Goal: Task Accomplishment & Management: Complete application form

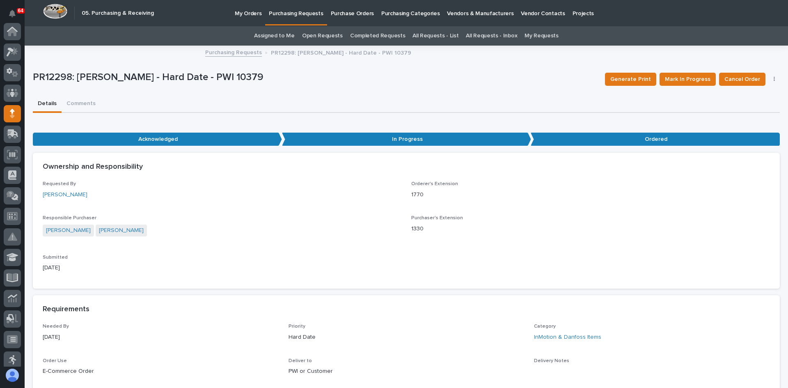
scroll to position [82, 0]
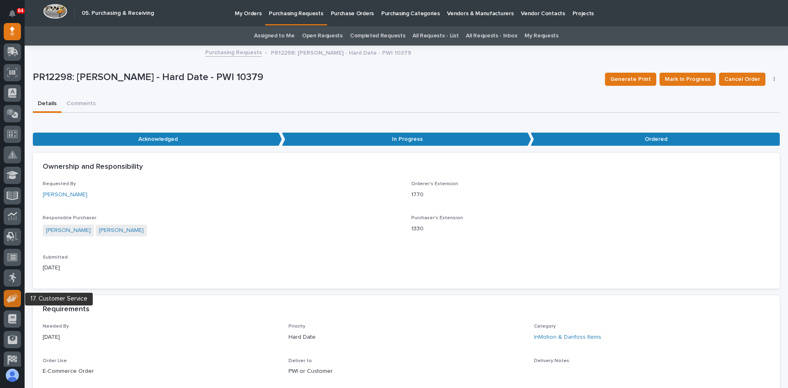
click at [12, 297] on icon at bounding box center [15, 296] width 8 height 6
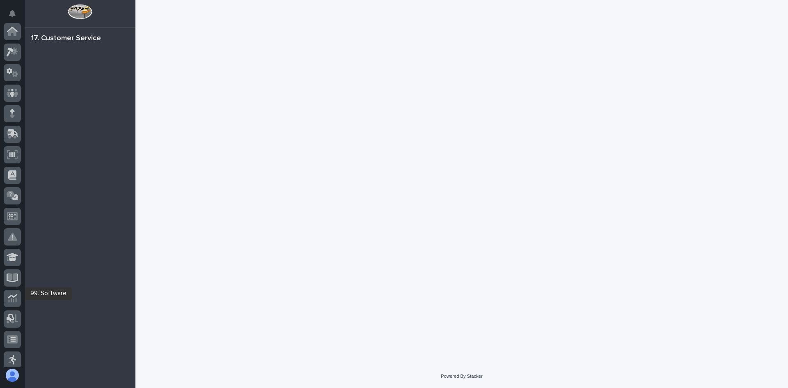
scroll to position [149, 0]
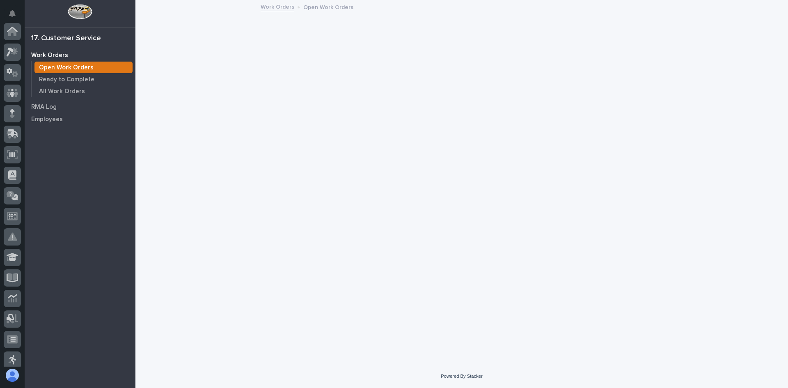
scroll to position [149, 0]
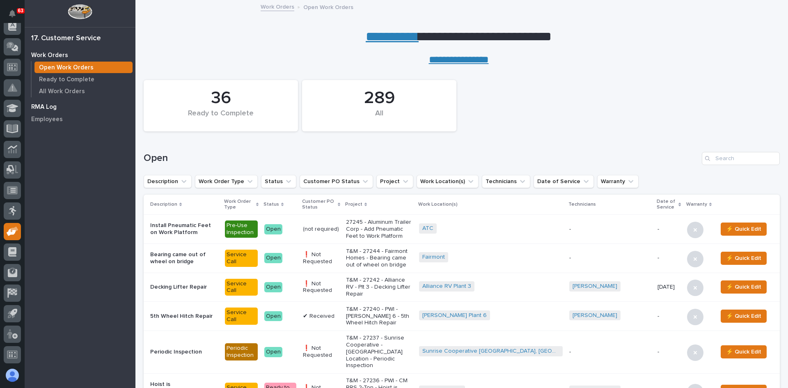
click at [48, 108] on p "RMA Log" at bounding box center [43, 106] width 25 height 7
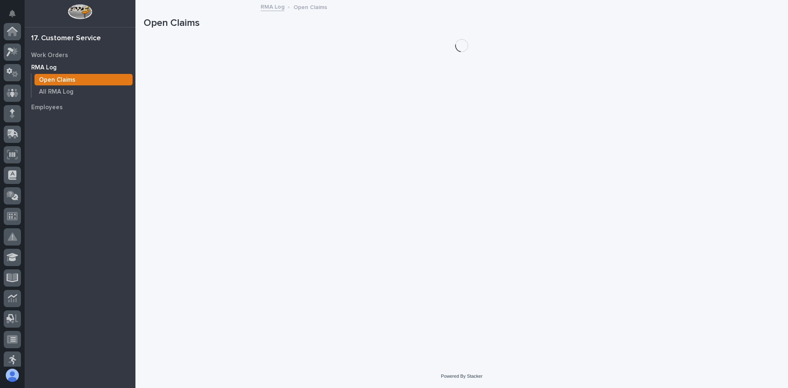
scroll to position [149, 0]
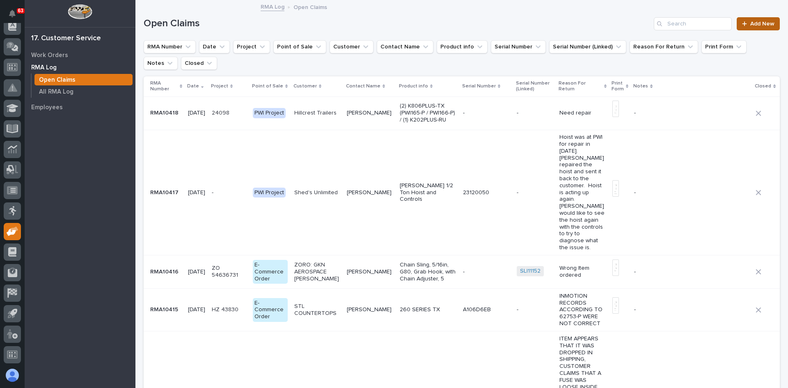
click at [755, 23] on span "Add New" at bounding box center [763, 24] width 24 height 6
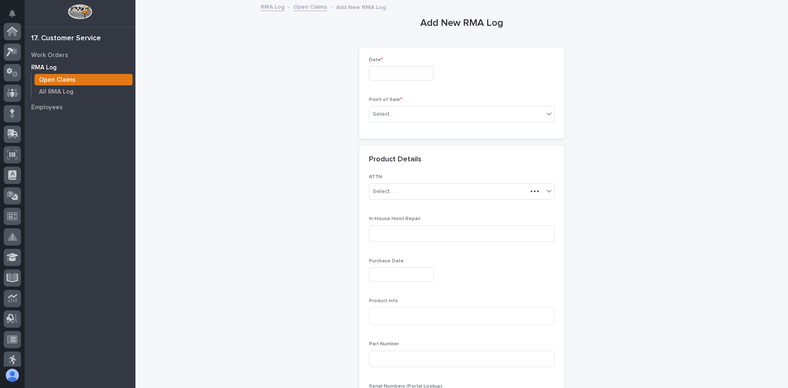
scroll to position [149, 0]
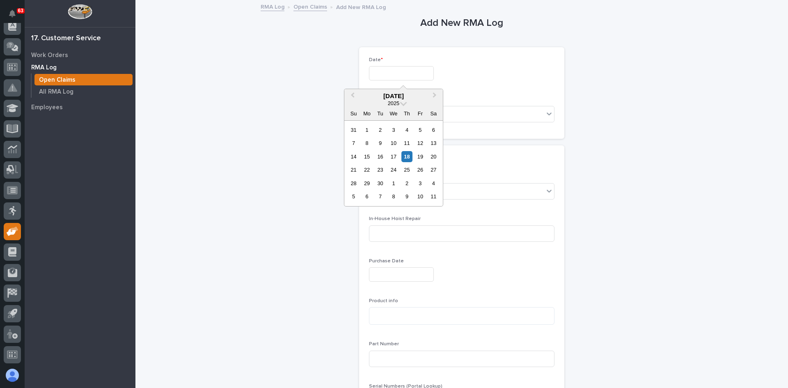
click at [389, 72] on input "text" at bounding box center [401, 73] width 65 height 14
click at [407, 159] on div "18" at bounding box center [407, 156] width 11 height 11
type input "*********"
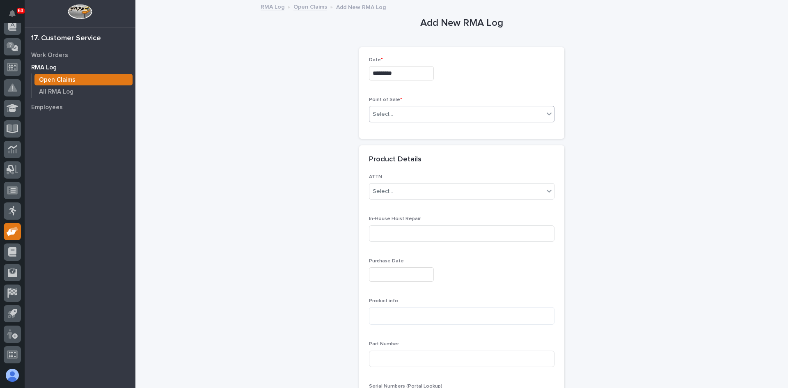
click at [399, 117] on div "Select..." at bounding box center [457, 115] width 175 height 14
click at [395, 148] on span "E-Commerce Order" at bounding box center [397, 143] width 55 height 9
click at [394, 154] on div "Select..." at bounding box center [457, 156] width 175 height 14
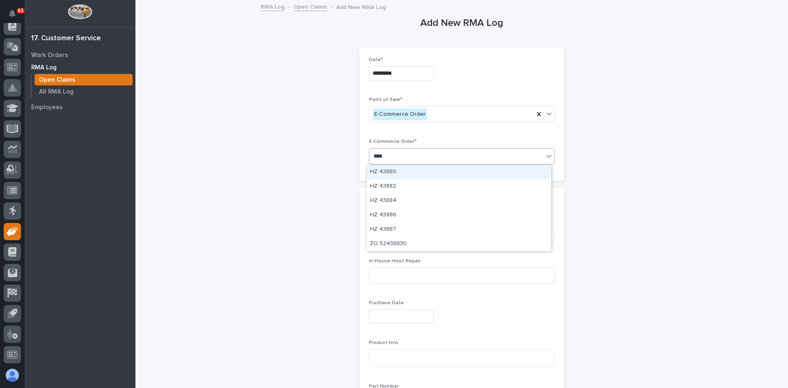
type input "*****"
click at [401, 171] on div "HZ 43880" at bounding box center [459, 172] width 185 height 14
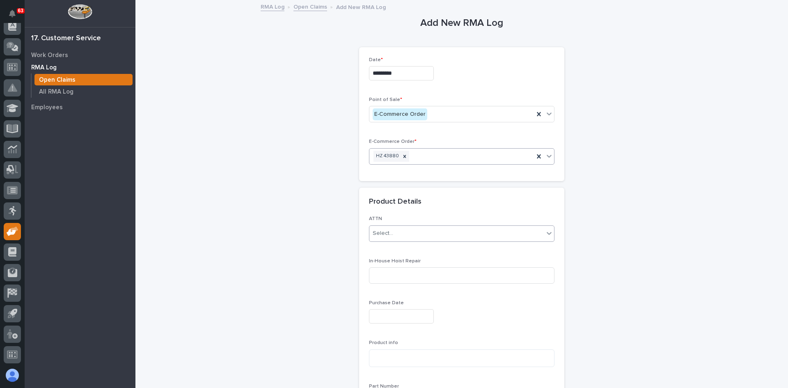
click at [398, 232] on div "Select..." at bounding box center [457, 234] width 175 height 14
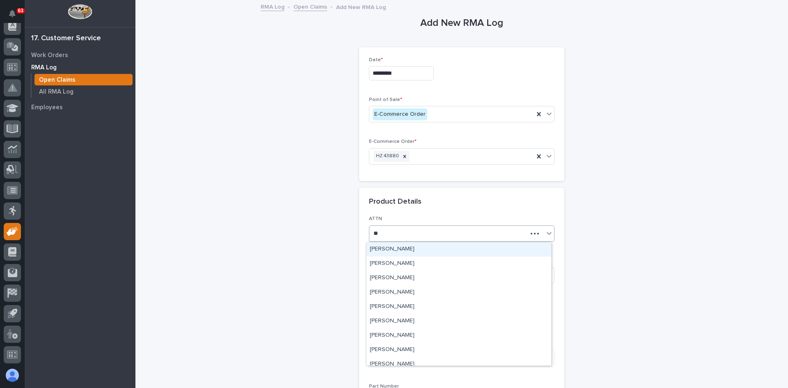
type input "***"
click at [396, 251] on div "[PERSON_NAME]" at bounding box center [459, 249] width 185 height 14
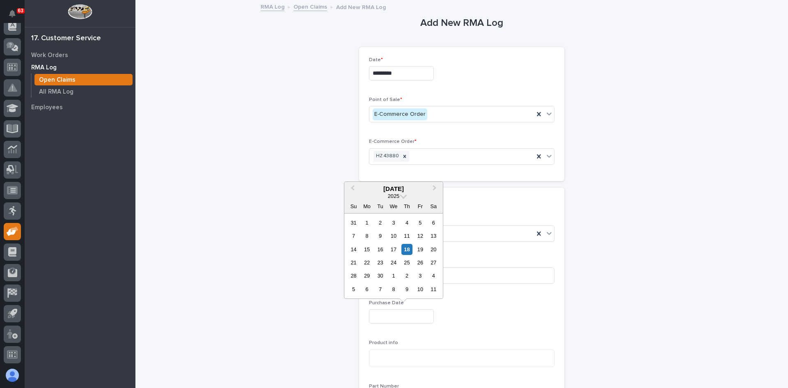
click at [386, 317] on input "text" at bounding box center [401, 316] width 65 height 14
click at [394, 236] on div "10" at bounding box center [393, 235] width 11 height 11
type input "**********"
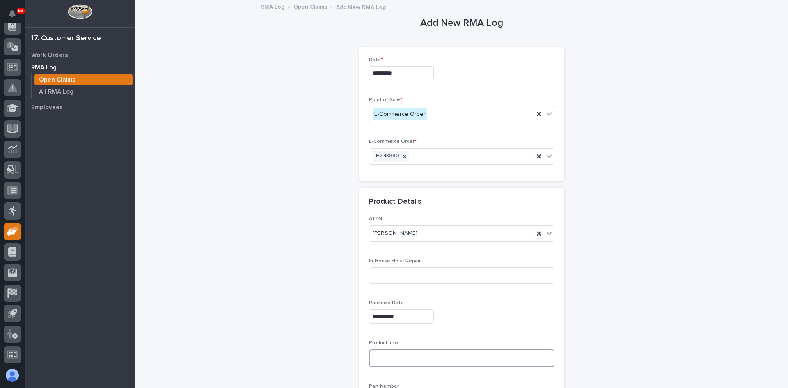
click at [373, 354] on textarea at bounding box center [462, 358] width 186 height 18
type textarea "*"
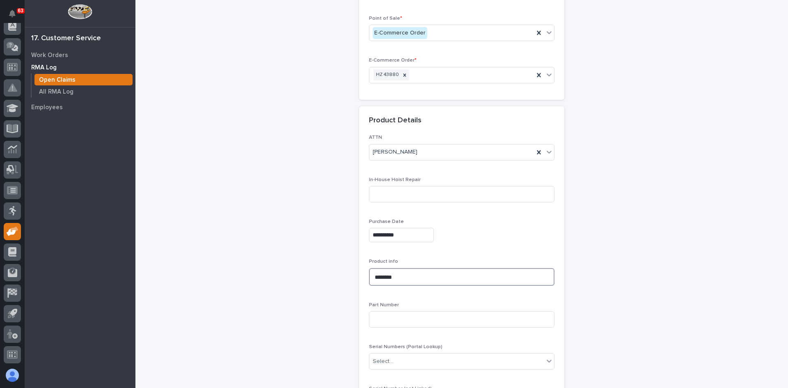
scroll to position [82, 0]
type textarea "********"
click at [379, 318] on input at bounding box center [462, 318] width 186 height 16
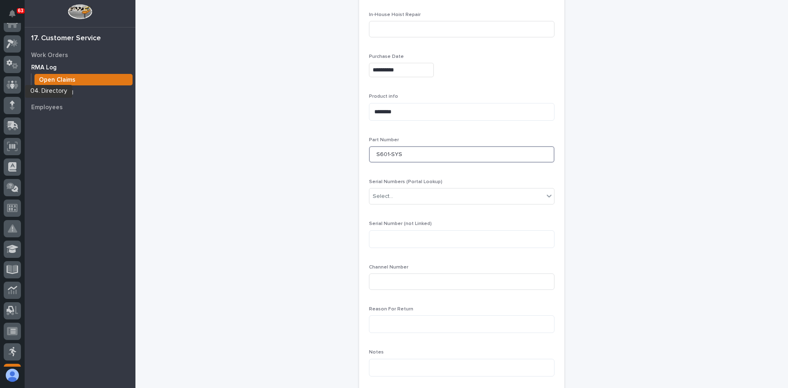
scroll to position [0, 0]
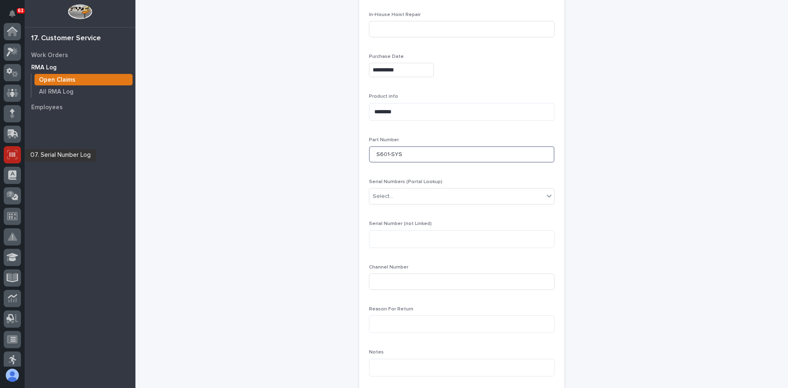
type input "S601-SYS"
click at [12, 154] on icon at bounding box center [12, 154] width 11 height 9
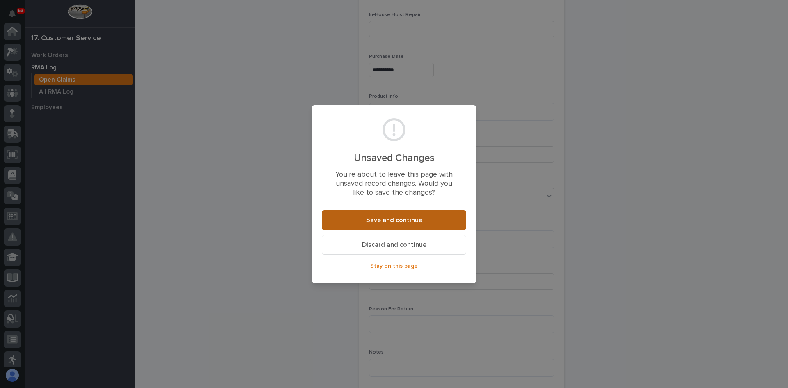
click at [401, 218] on span "Save and continue" at bounding box center [394, 220] width 56 height 9
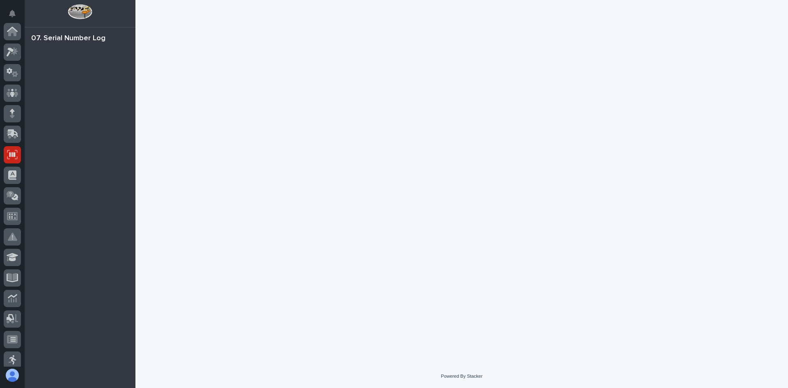
scroll to position [123, 0]
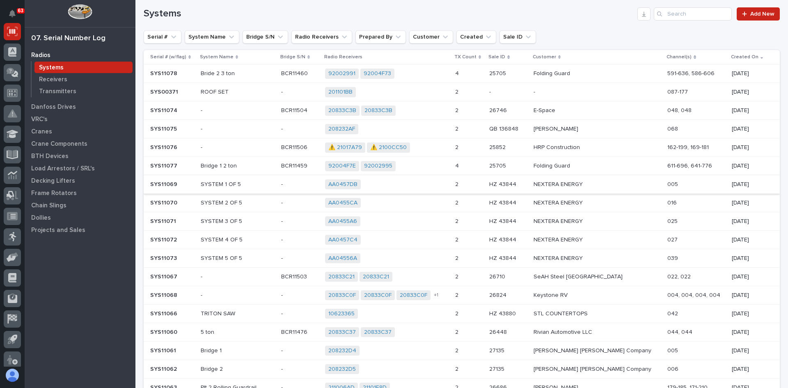
scroll to position [82, 0]
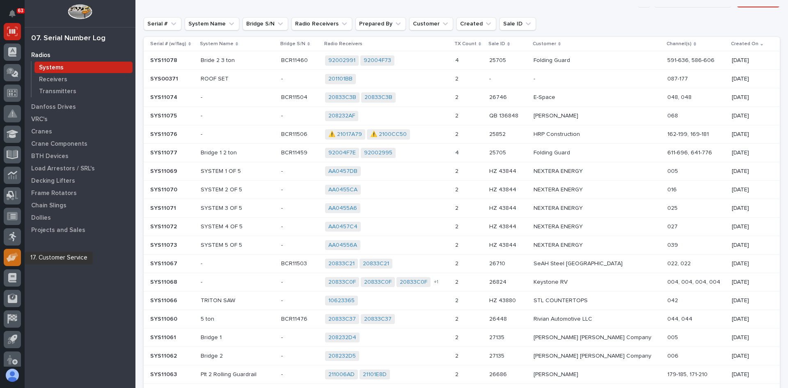
click at [13, 254] on icon at bounding box center [15, 255] width 8 height 6
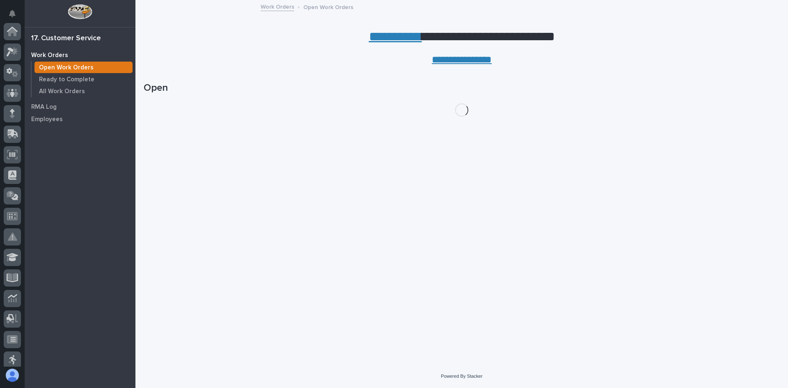
scroll to position [149, 0]
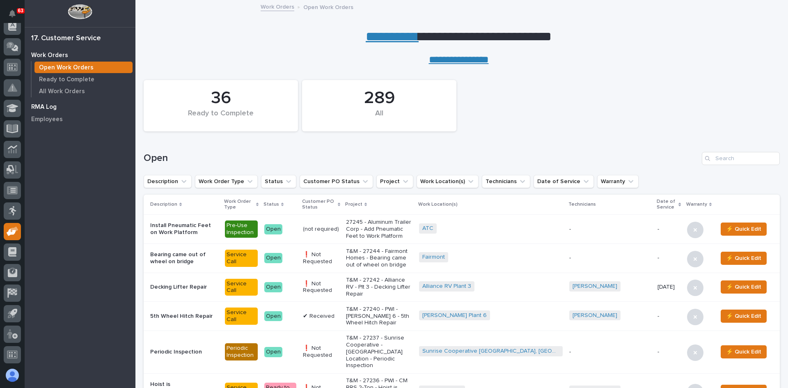
click at [51, 106] on p "RMA Log" at bounding box center [43, 106] width 25 height 7
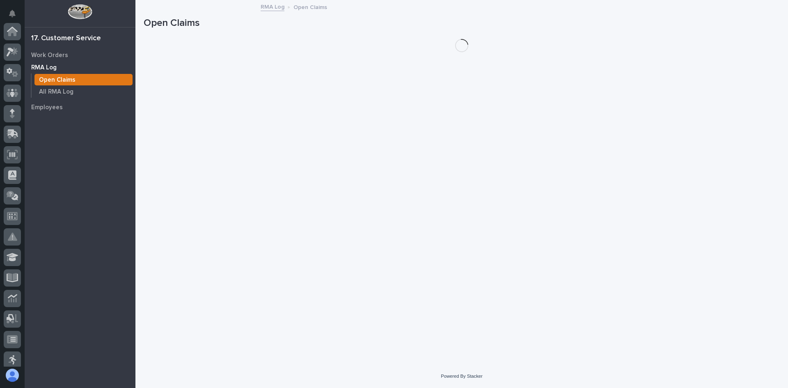
scroll to position [149, 0]
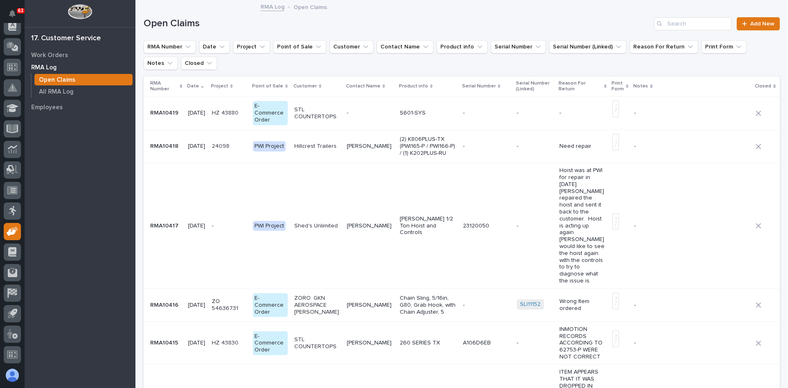
click at [372, 114] on p "-" at bounding box center [370, 113] width 46 height 7
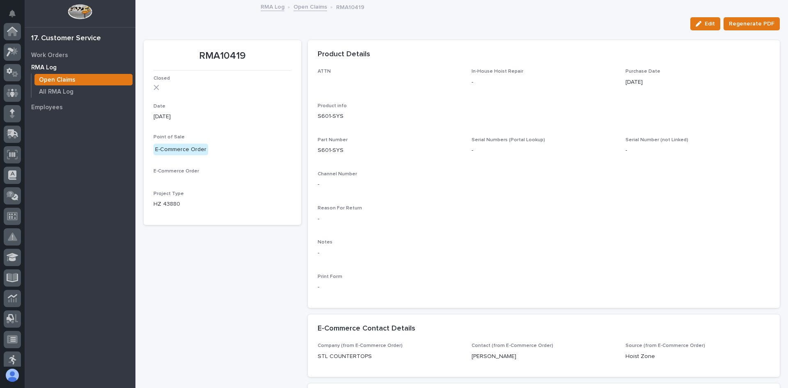
scroll to position [149, 0]
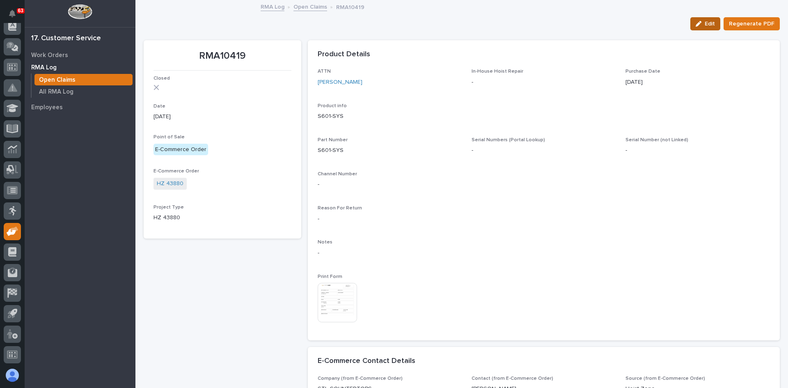
click at [713, 23] on span "Edit" at bounding box center [710, 23] width 10 height 7
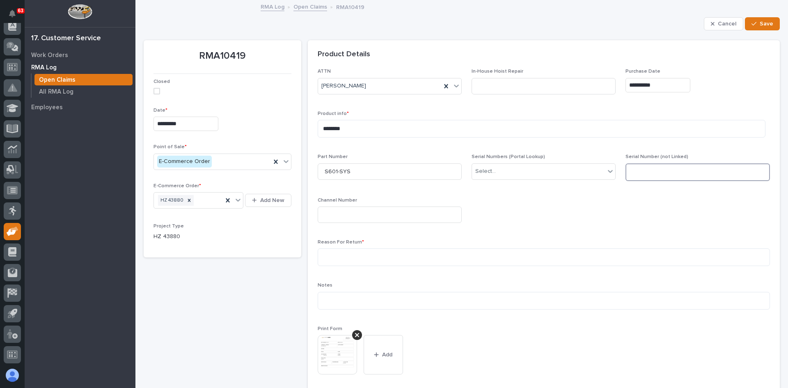
click at [640, 172] on textarea at bounding box center [698, 172] width 144 height 18
type textarea "********"
click at [328, 215] on input at bounding box center [390, 215] width 144 height 16
type input "042"
click at [333, 257] on textarea at bounding box center [544, 257] width 453 height 18
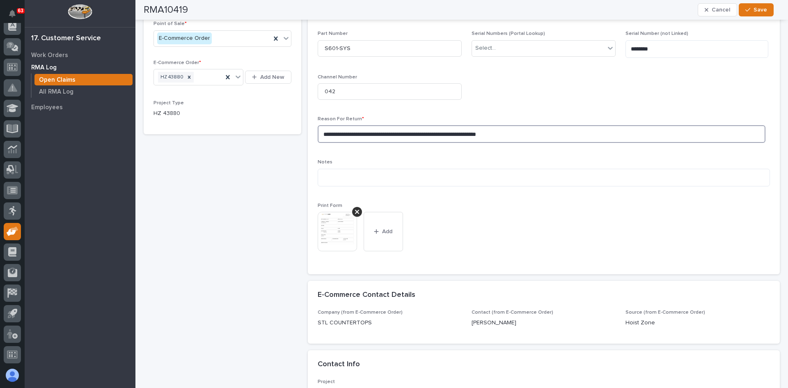
scroll to position [287, 0]
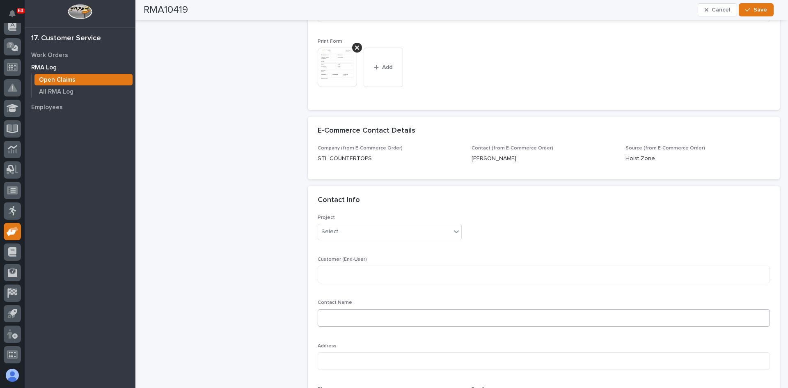
type textarea "**********"
click at [329, 318] on textarea at bounding box center [544, 318] width 453 height 18
type textarea "**********"
paste textarea "**********"
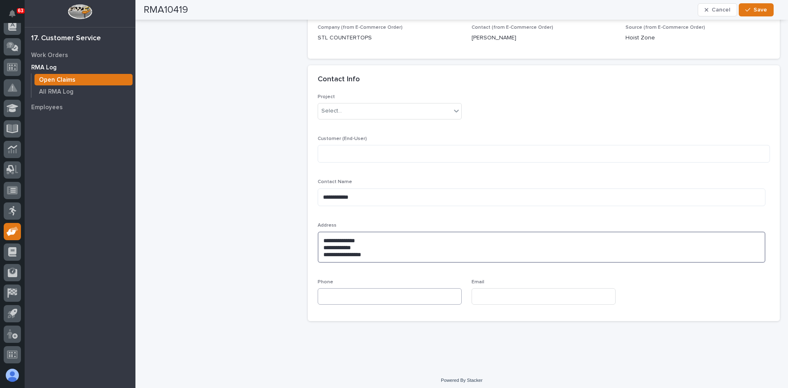
scroll to position [411, 0]
type textarea "**********"
paste input "3147364410"
type input "3147364410"
paste input "[PERSON_NAME][EMAIL_ADDRESS][DOMAIN_NAME]"
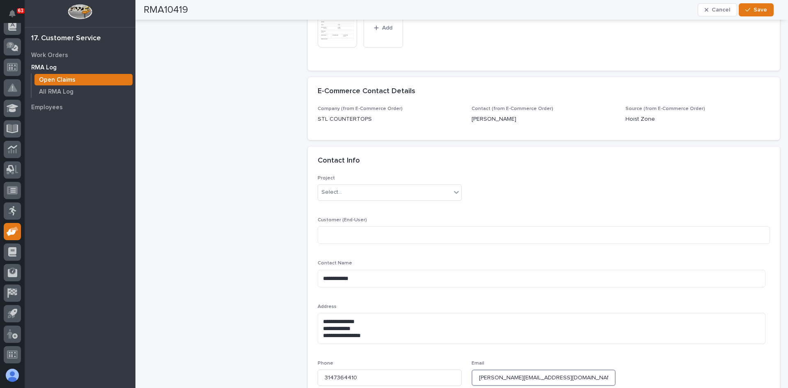
scroll to position [371, 0]
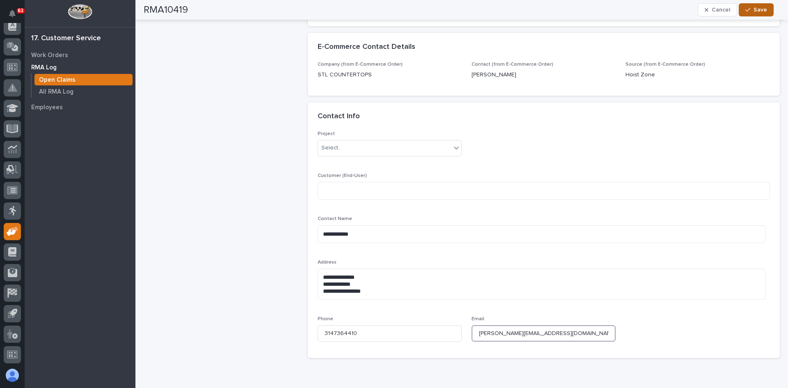
type input "[PERSON_NAME][EMAIL_ADDRESS][DOMAIN_NAME]"
click at [763, 9] on span "Save" at bounding box center [761, 9] width 14 height 7
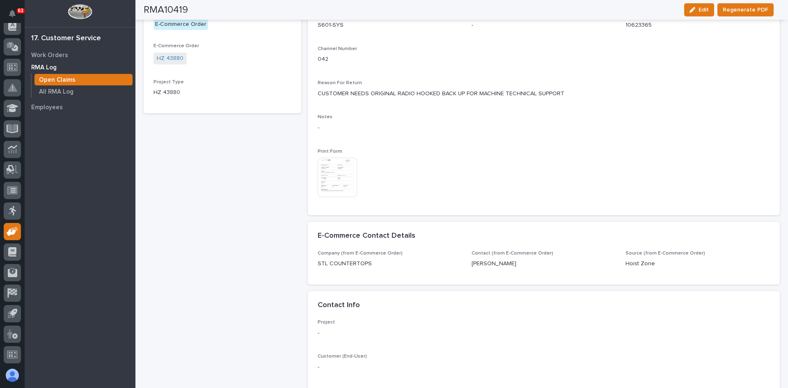
scroll to position [110, 0]
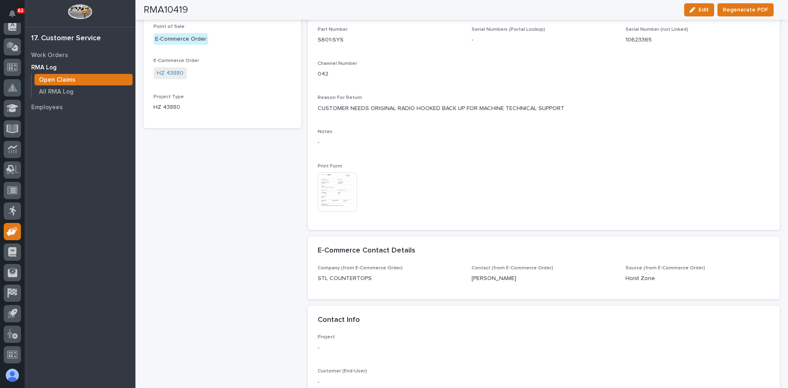
click at [341, 189] on img at bounding box center [337, 191] width 39 height 39
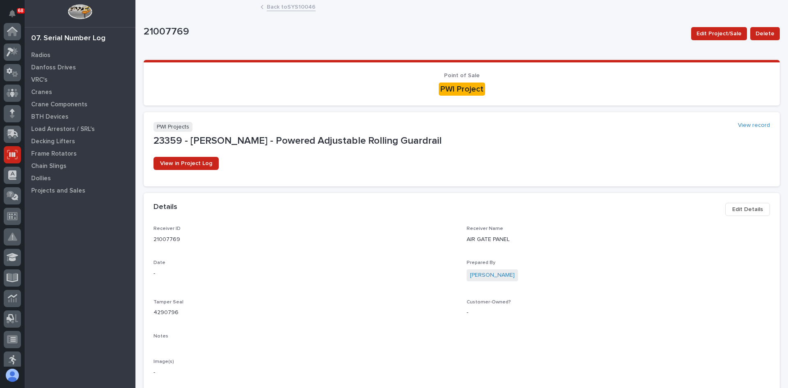
scroll to position [123, 0]
drag, startPoint x: 313, startPoint y: 105, endPoint x: 561, endPoint y: 123, distance: 248.7
click at [561, 123] on div "PWI Projects View record" at bounding box center [462, 127] width 617 height 10
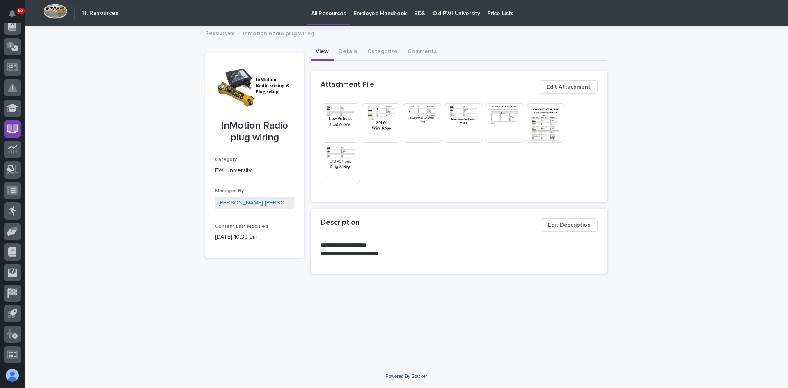
scroll to position [149, 0]
